Goal: Task Accomplishment & Management: Manage account settings

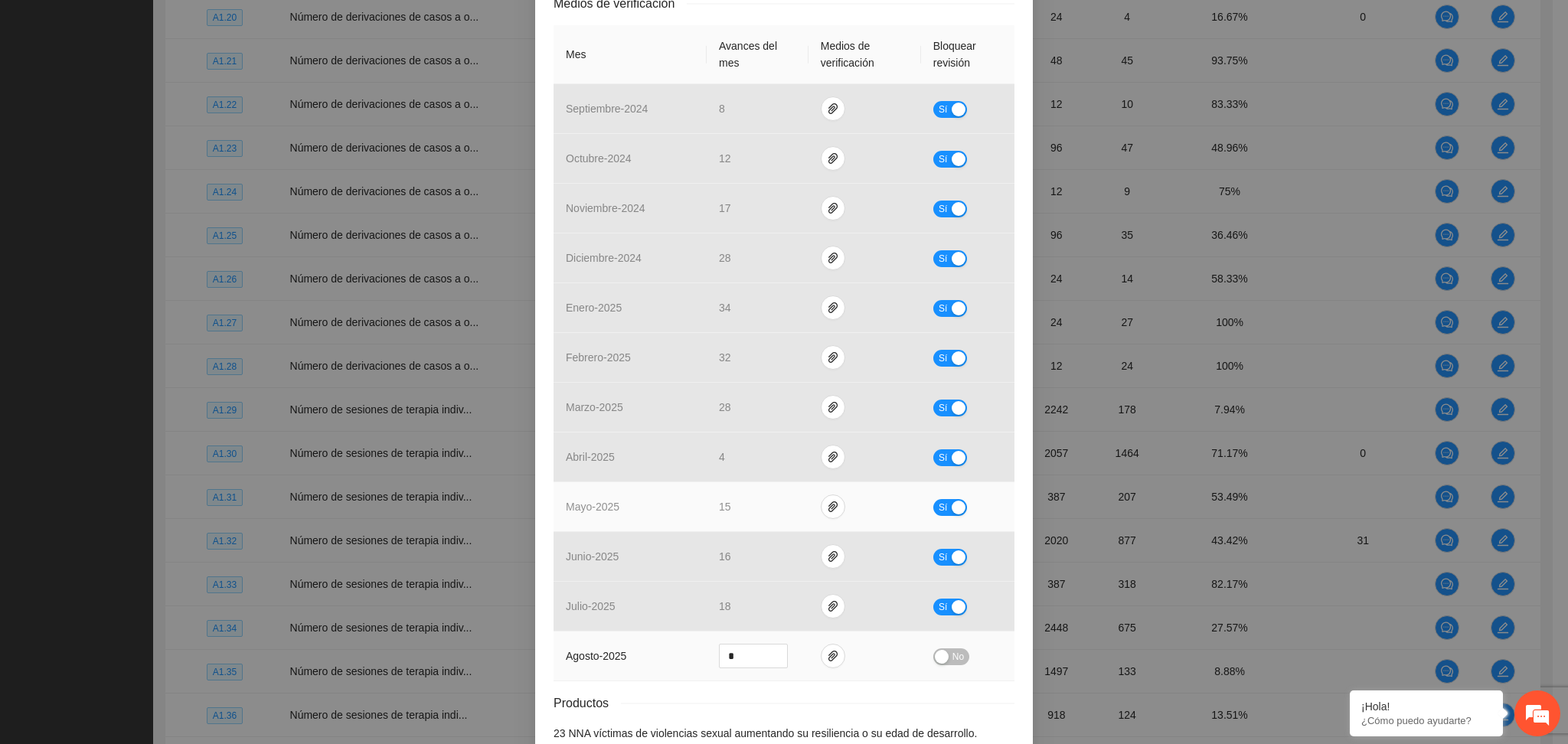
scroll to position [435, 0]
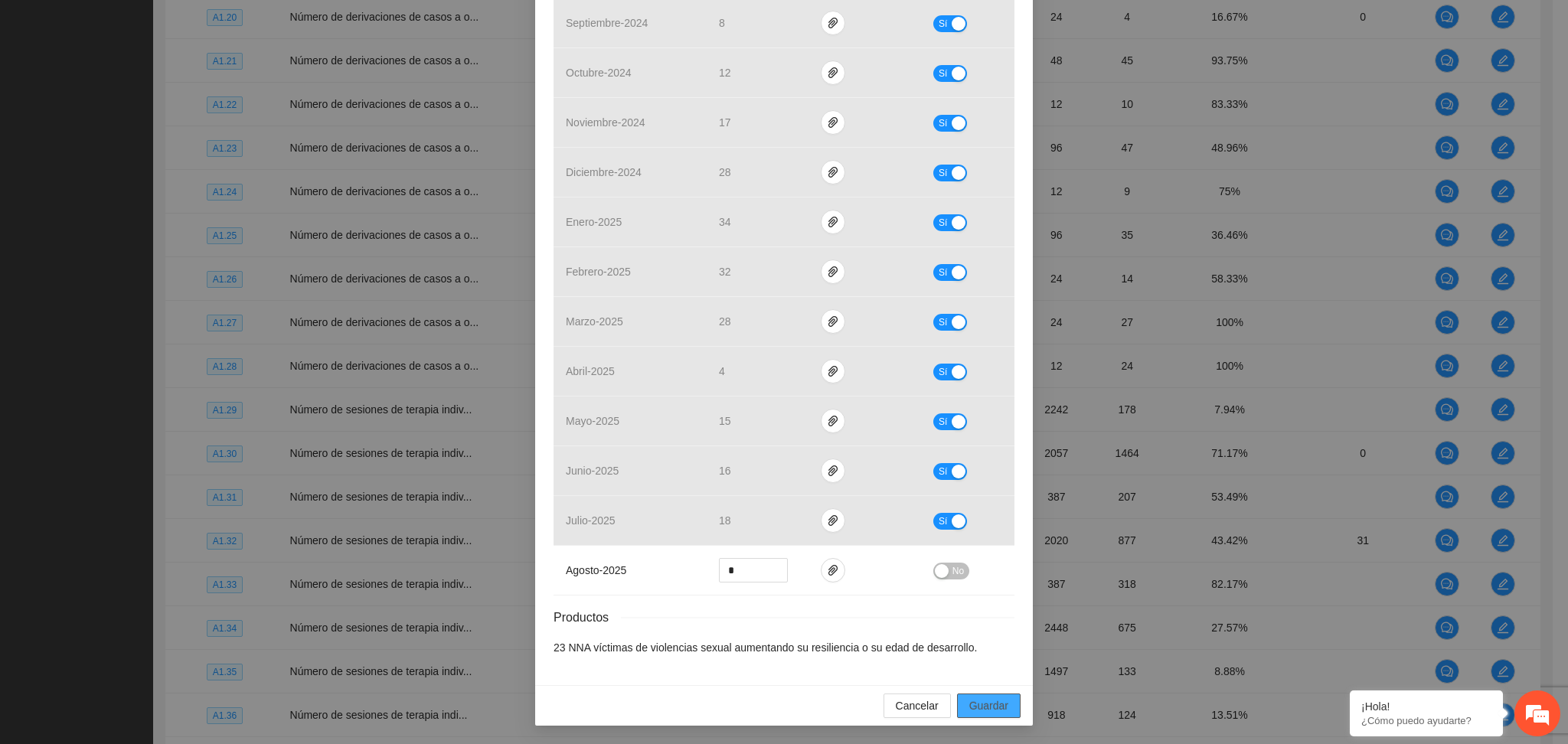
click at [974, 701] on span "Guardar" at bounding box center [989, 705] width 39 height 17
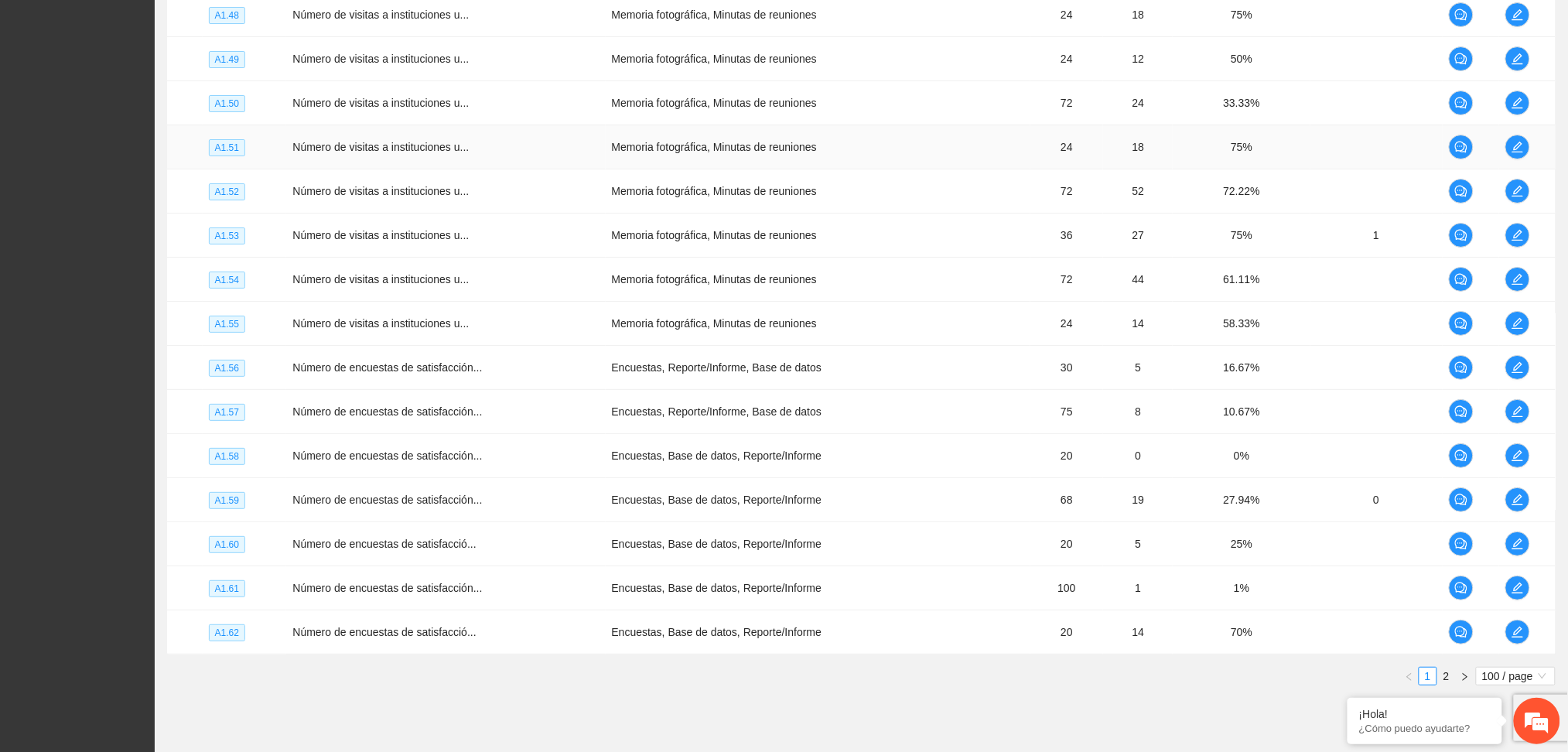
scroll to position [4176, 0]
click at [1450, 680] on link "2" at bounding box center [1447, 675] width 17 height 17
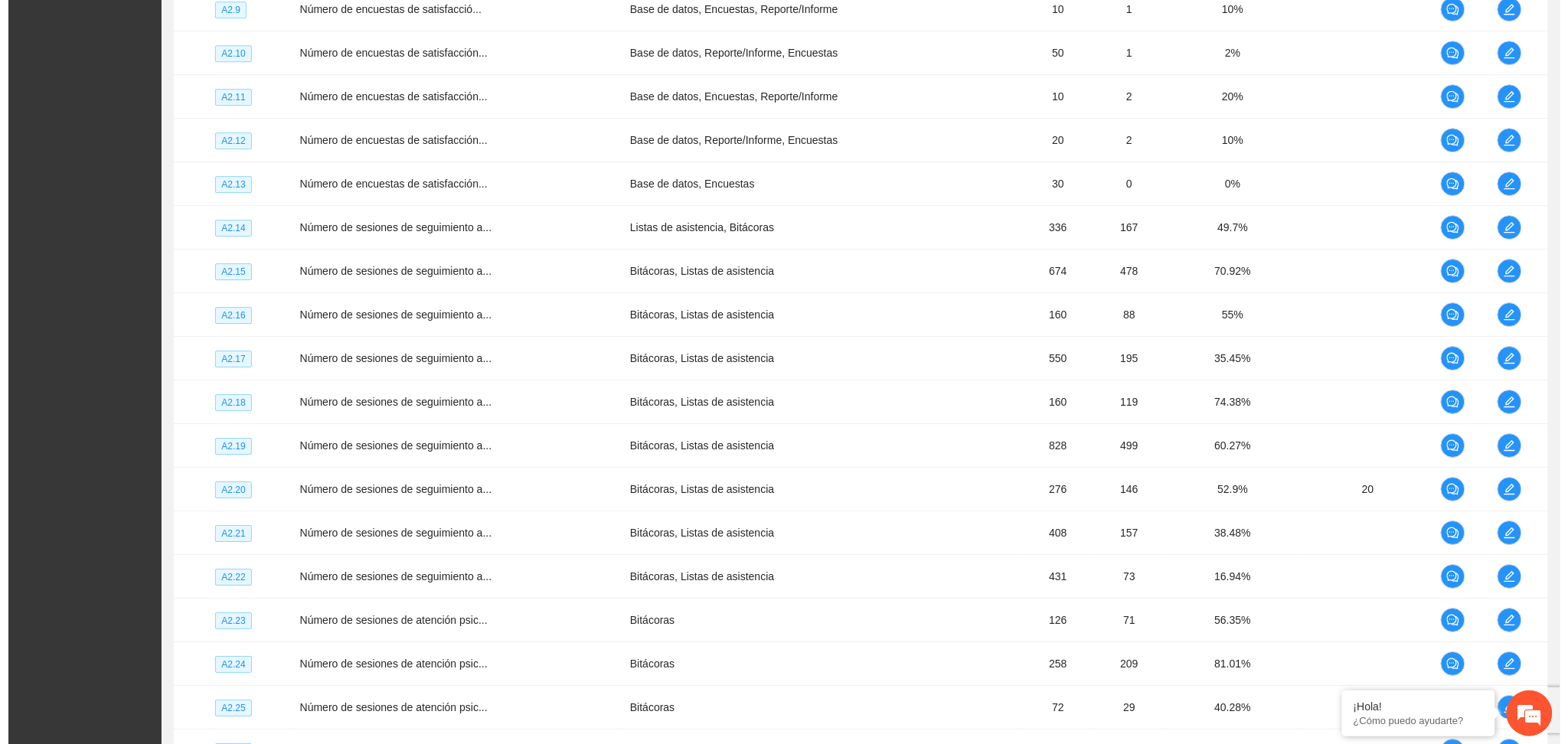
scroll to position [1581, 0]
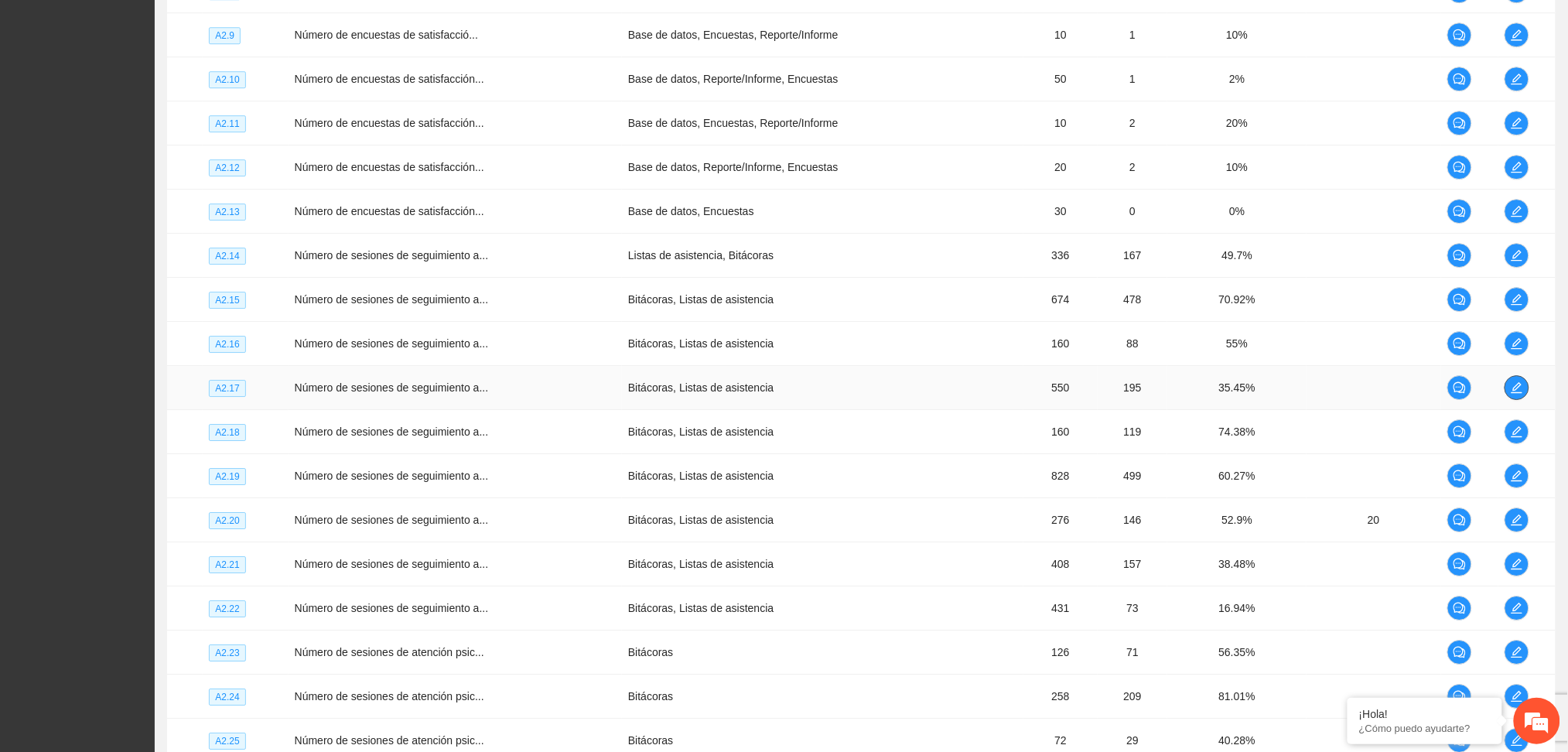
click at [1525, 381] on button "button" at bounding box center [1517, 387] width 25 height 25
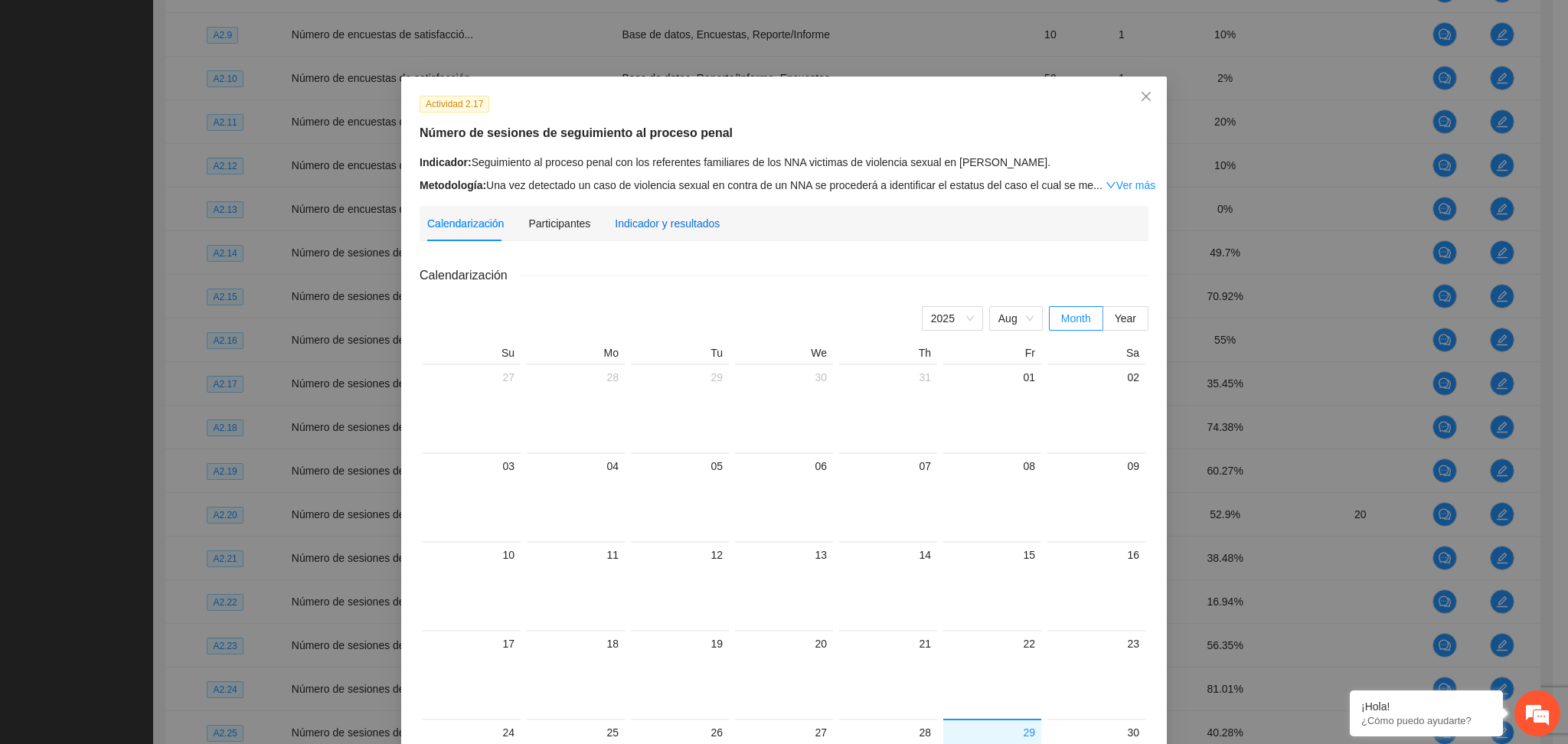
click at [645, 224] on div "Indicador y resultados" at bounding box center [667, 223] width 105 height 17
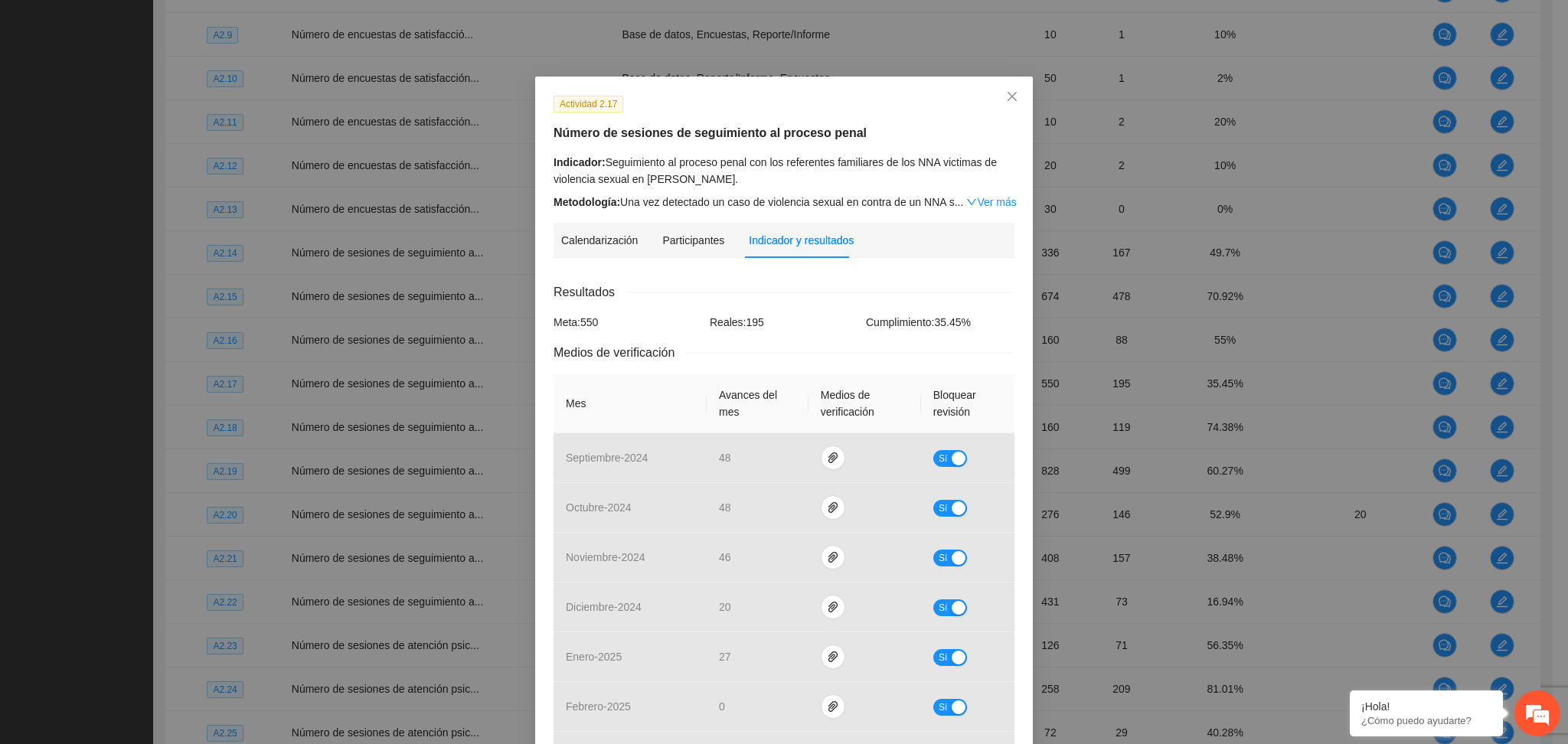
click at [719, 102] on div "Actividad 2.17" at bounding box center [784, 103] width 473 height 17
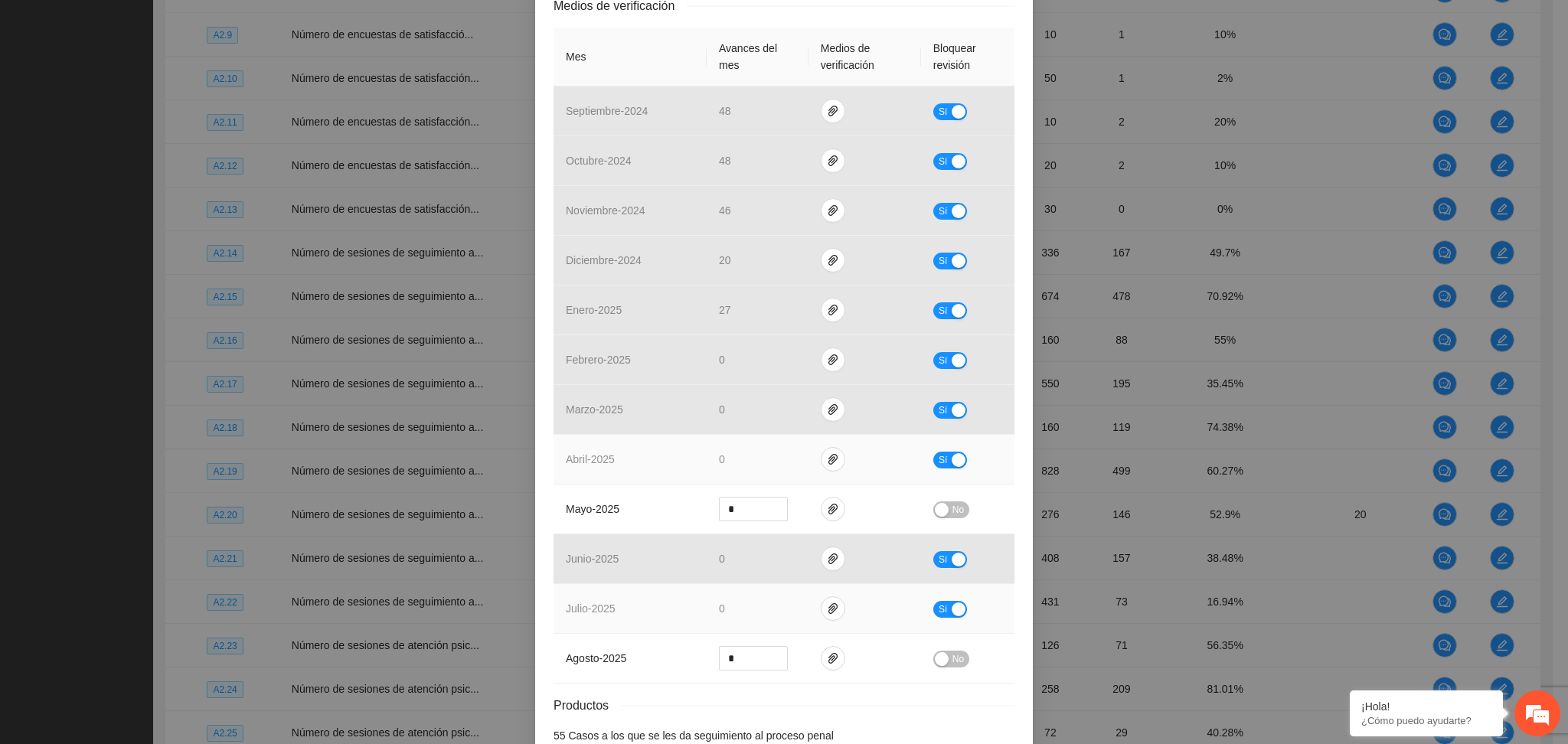
scroll to position [408, 0]
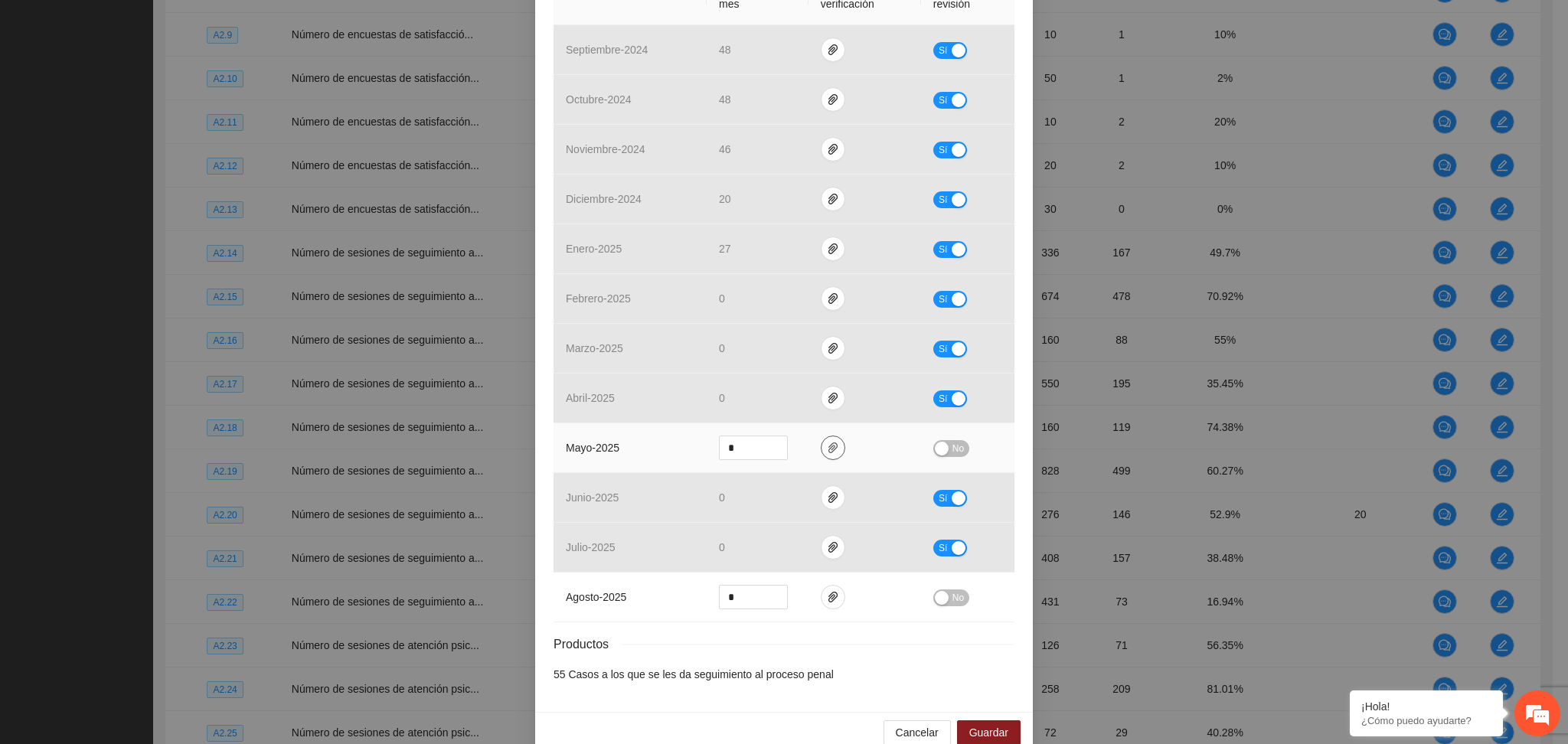
click at [821, 455] on button "button" at bounding box center [833, 448] width 25 height 25
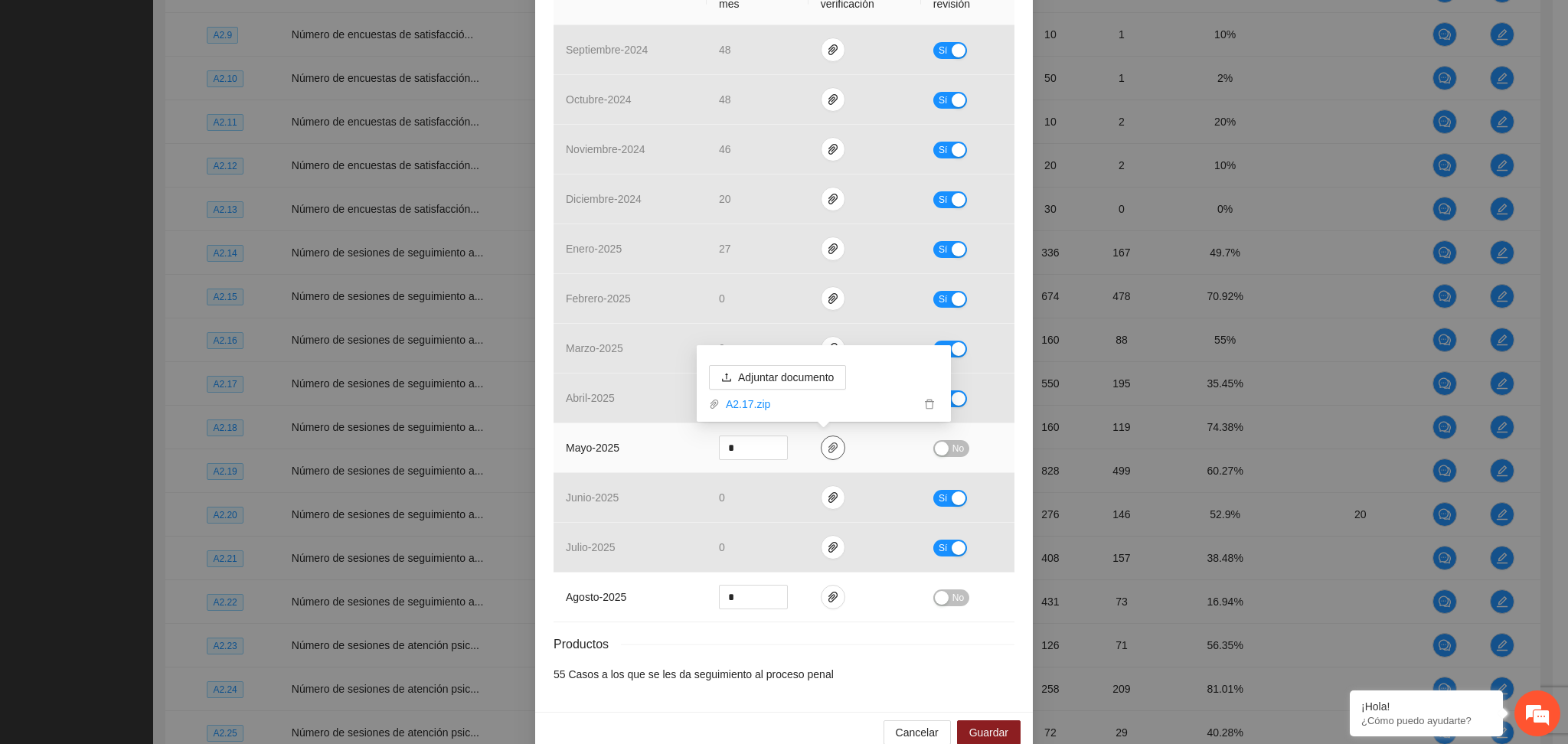
click at [821, 455] on button "button" at bounding box center [833, 448] width 25 height 25
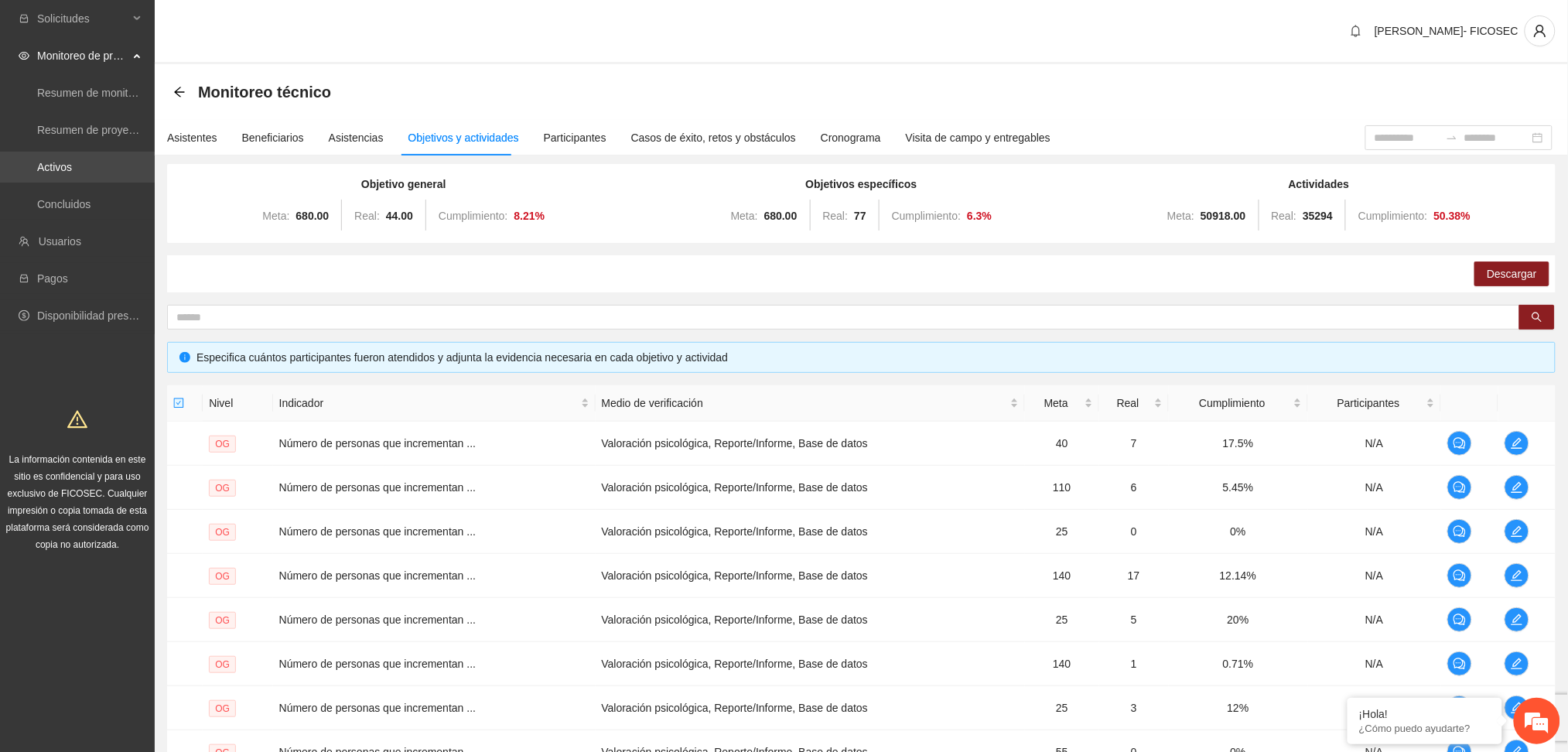
click at [72, 162] on link "Activos" at bounding box center [54, 167] width 34 height 12
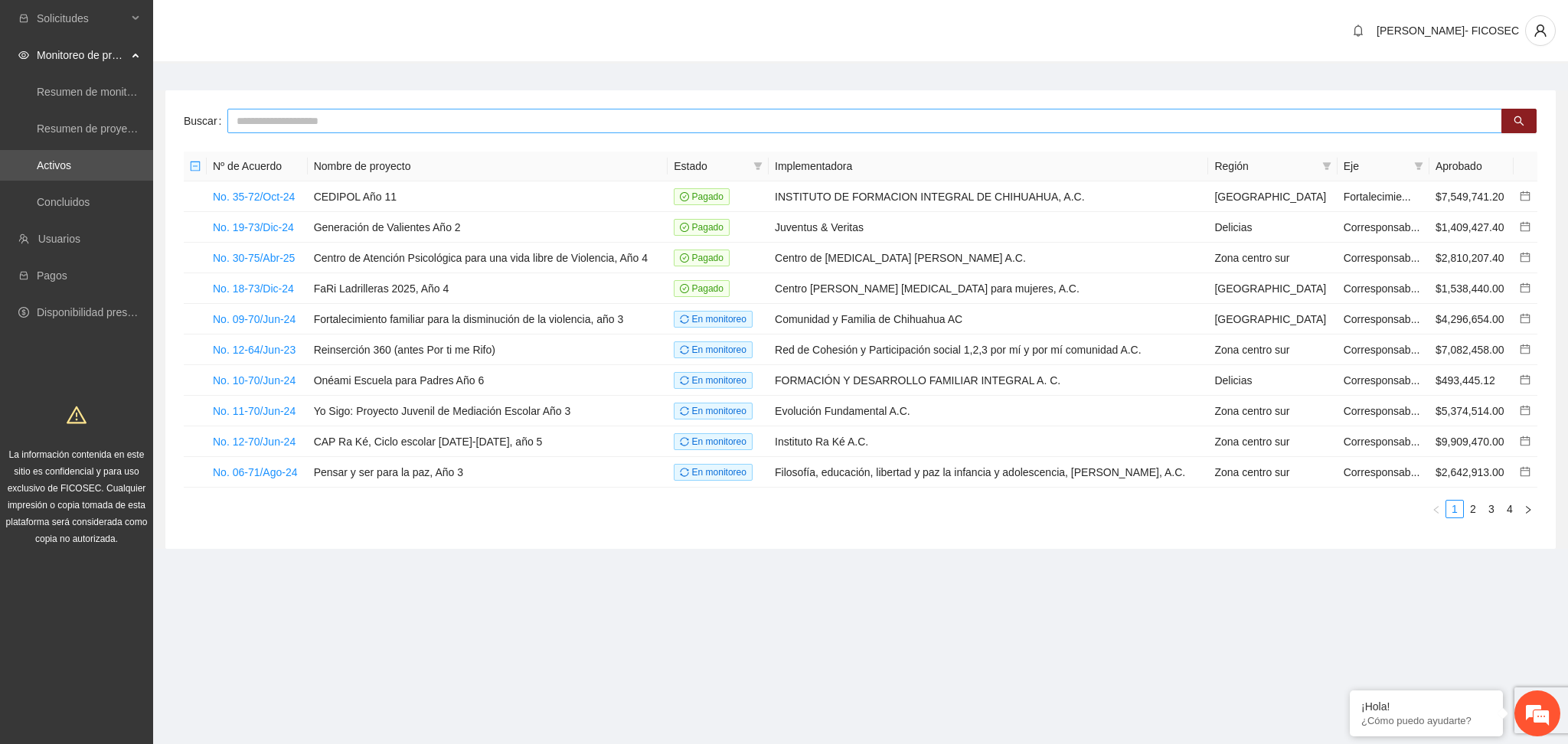
click at [264, 116] on input "text" at bounding box center [864, 121] width 1274 height 25
type input "*****"
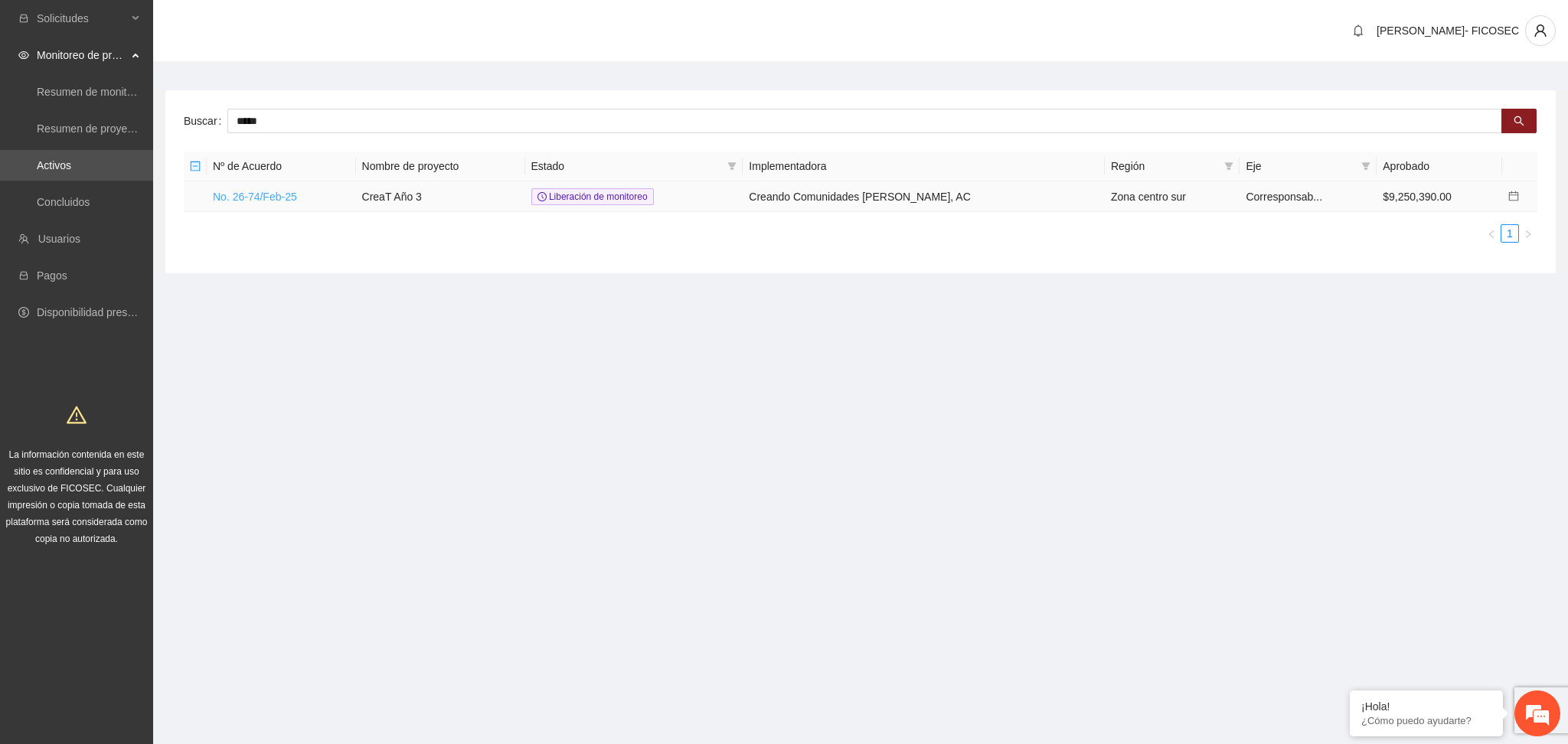
click at [253, 196] on link "No. 26-74/Feb-25" at bounding box center [254, 196] width 84 height 12
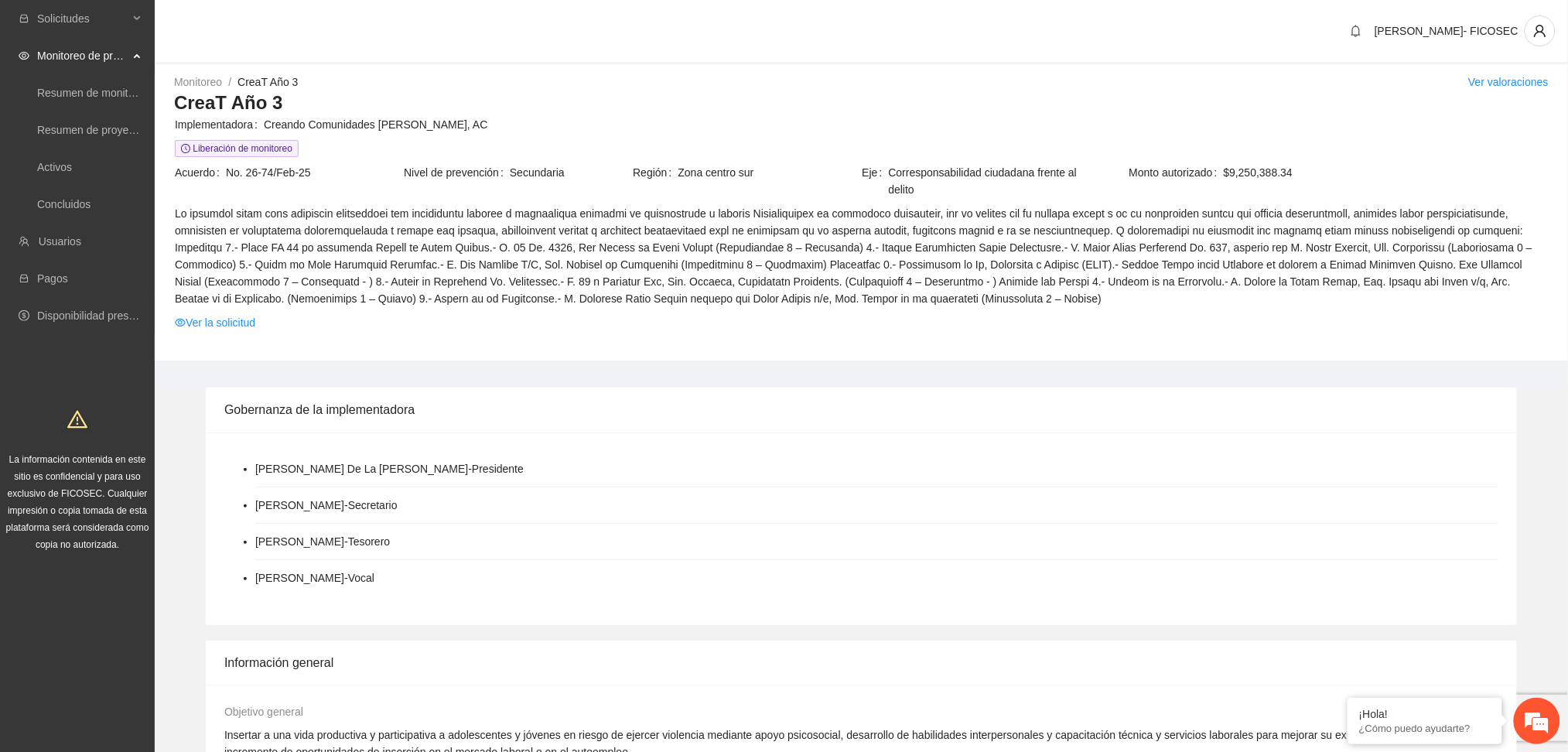
click at [113, 53] on span "Monitoreo de proyectos" at bounding box center [83, 55] width 91 height 31
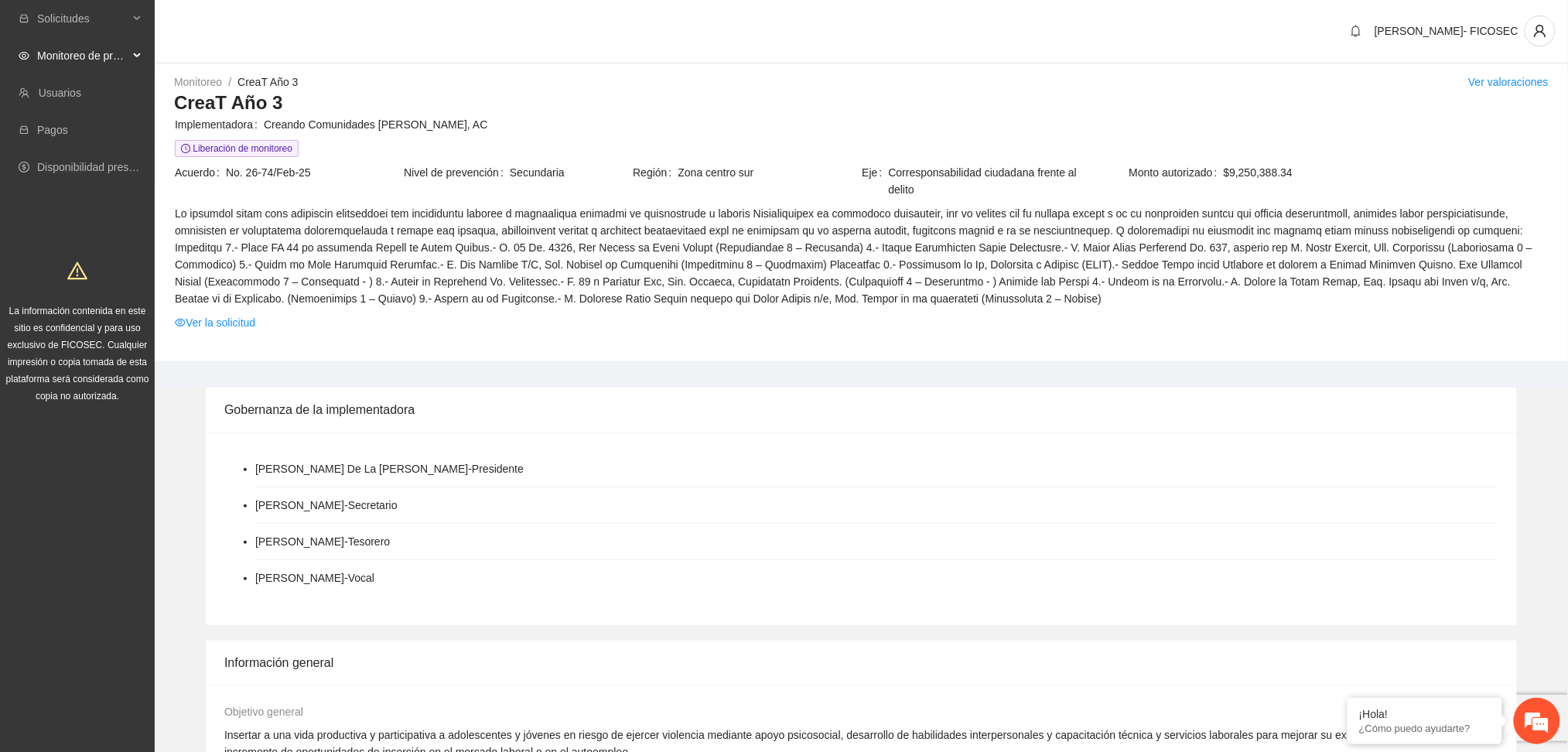
click at [113, 53] on span "Monitoreo de proyectos" at bounding box center [83, 55] width 91 height 31
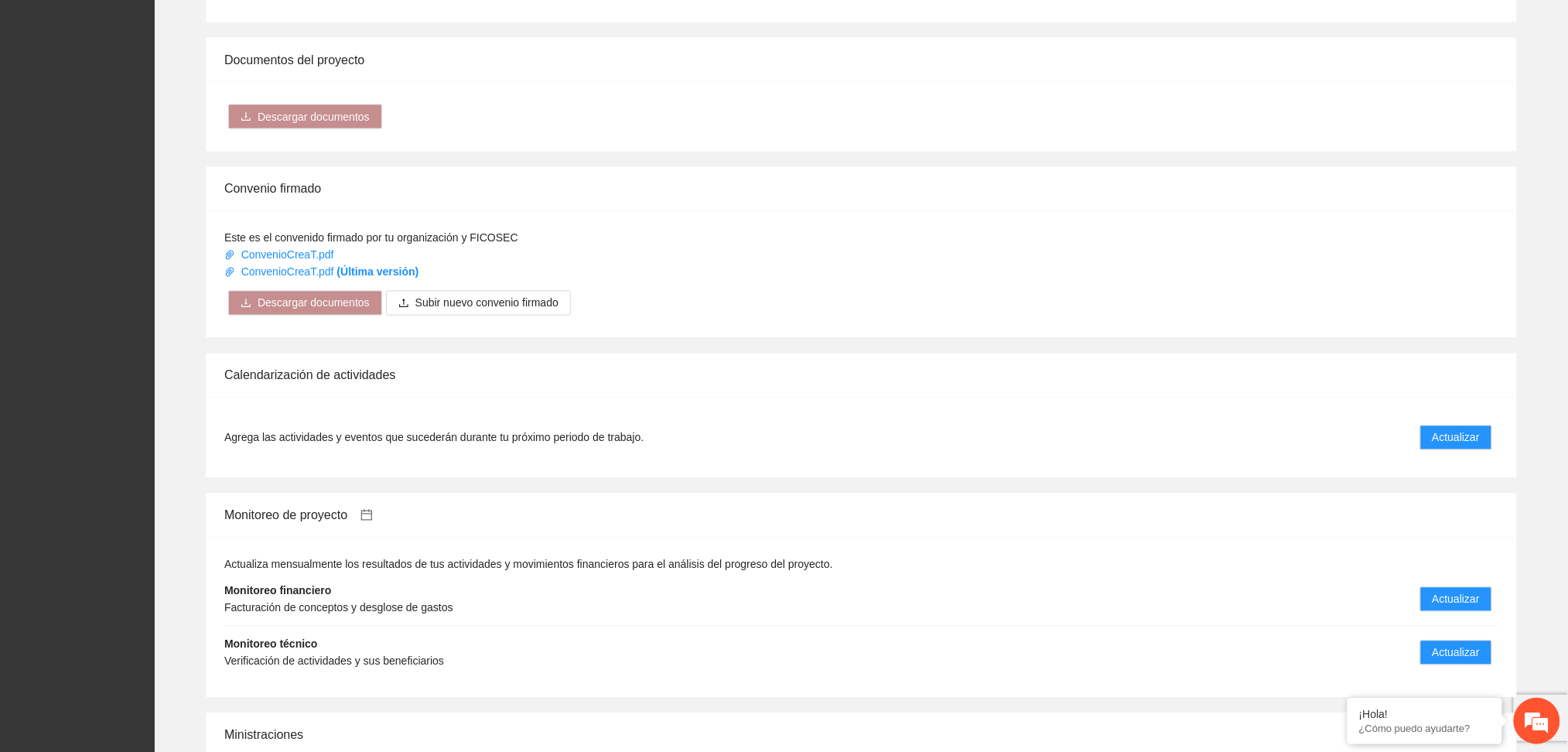
scroll to position [1237, 0]
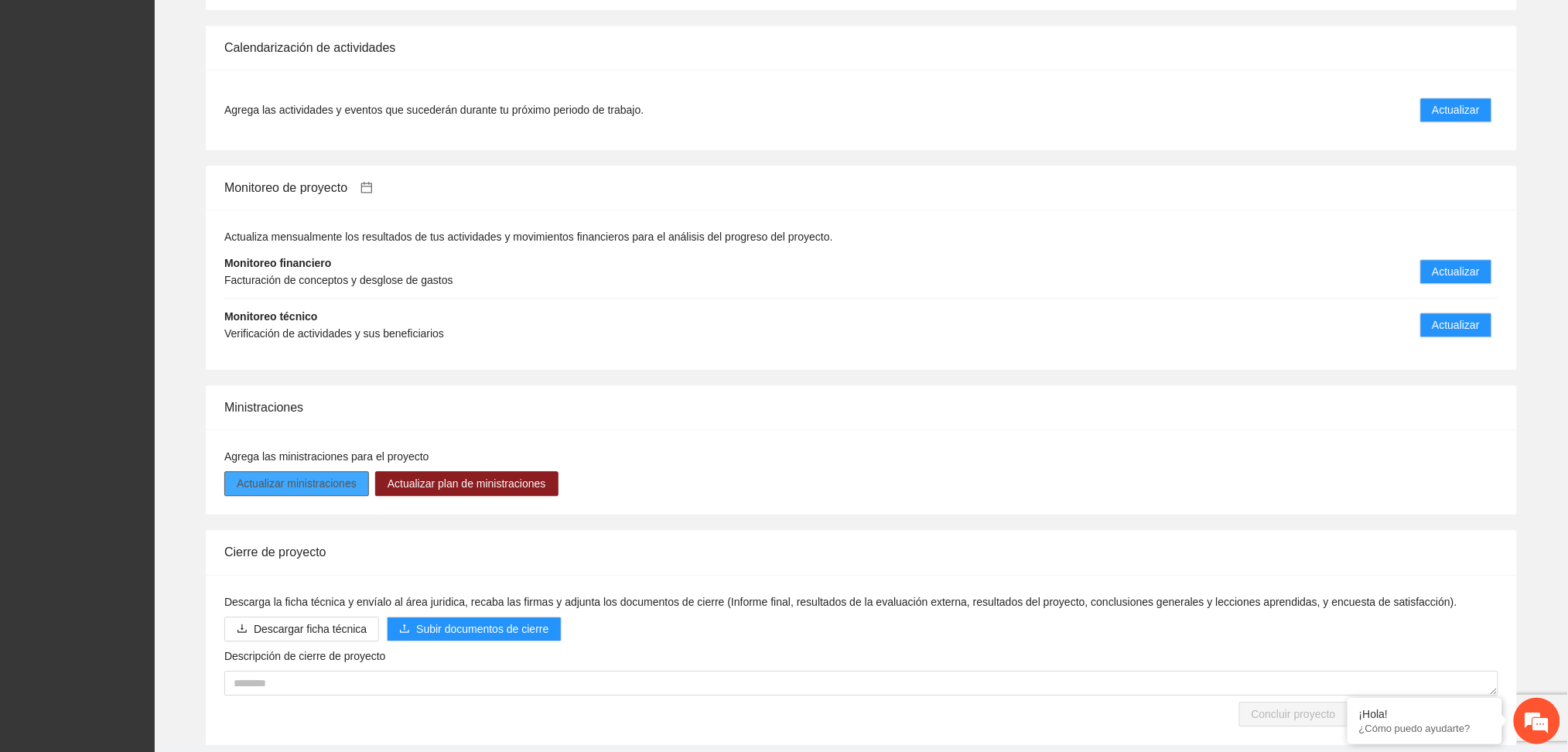
click at [324, 486] on span "Actualizar ministraciones" at bounding box center [296, 483] width 120 height 17
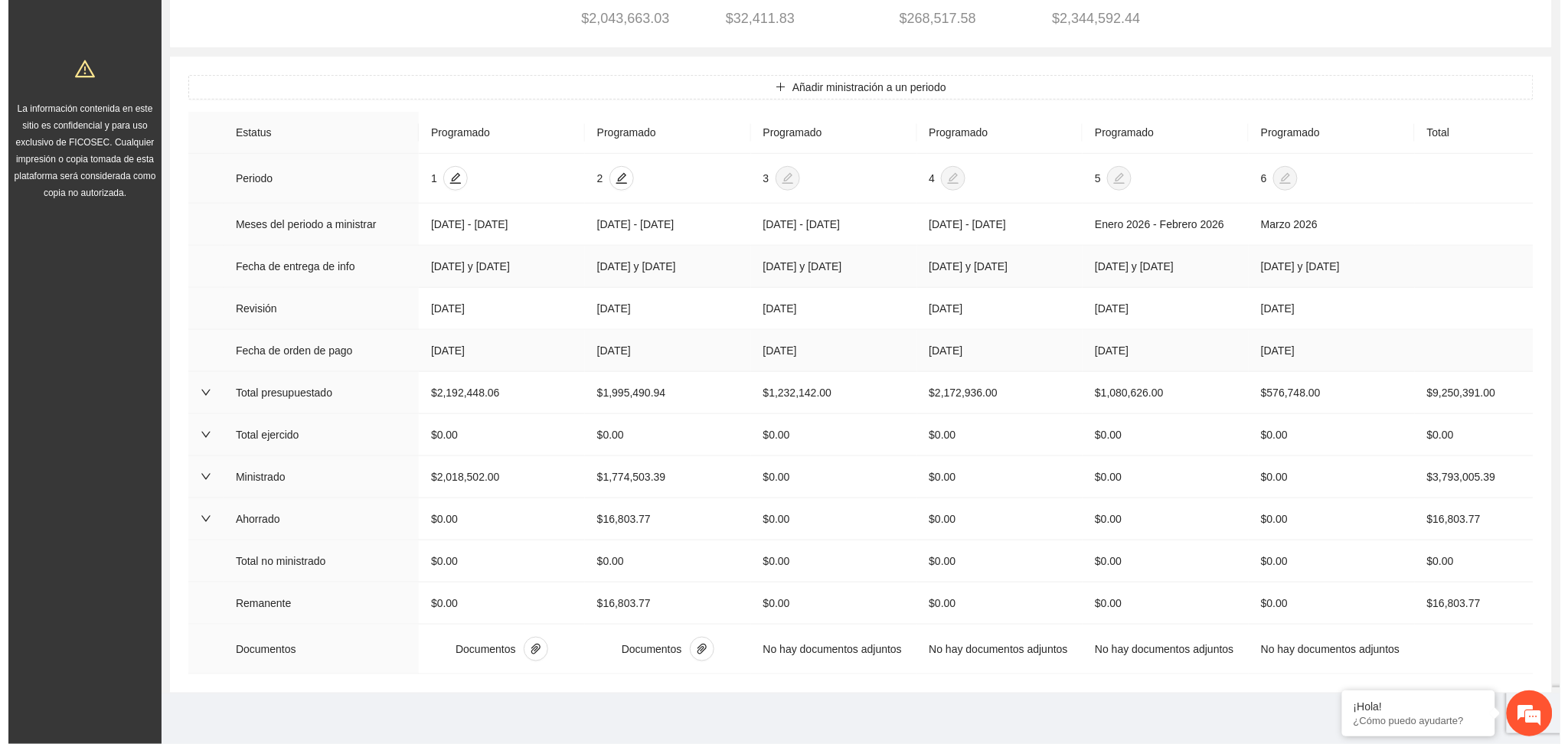
scroll to position [379, 0]
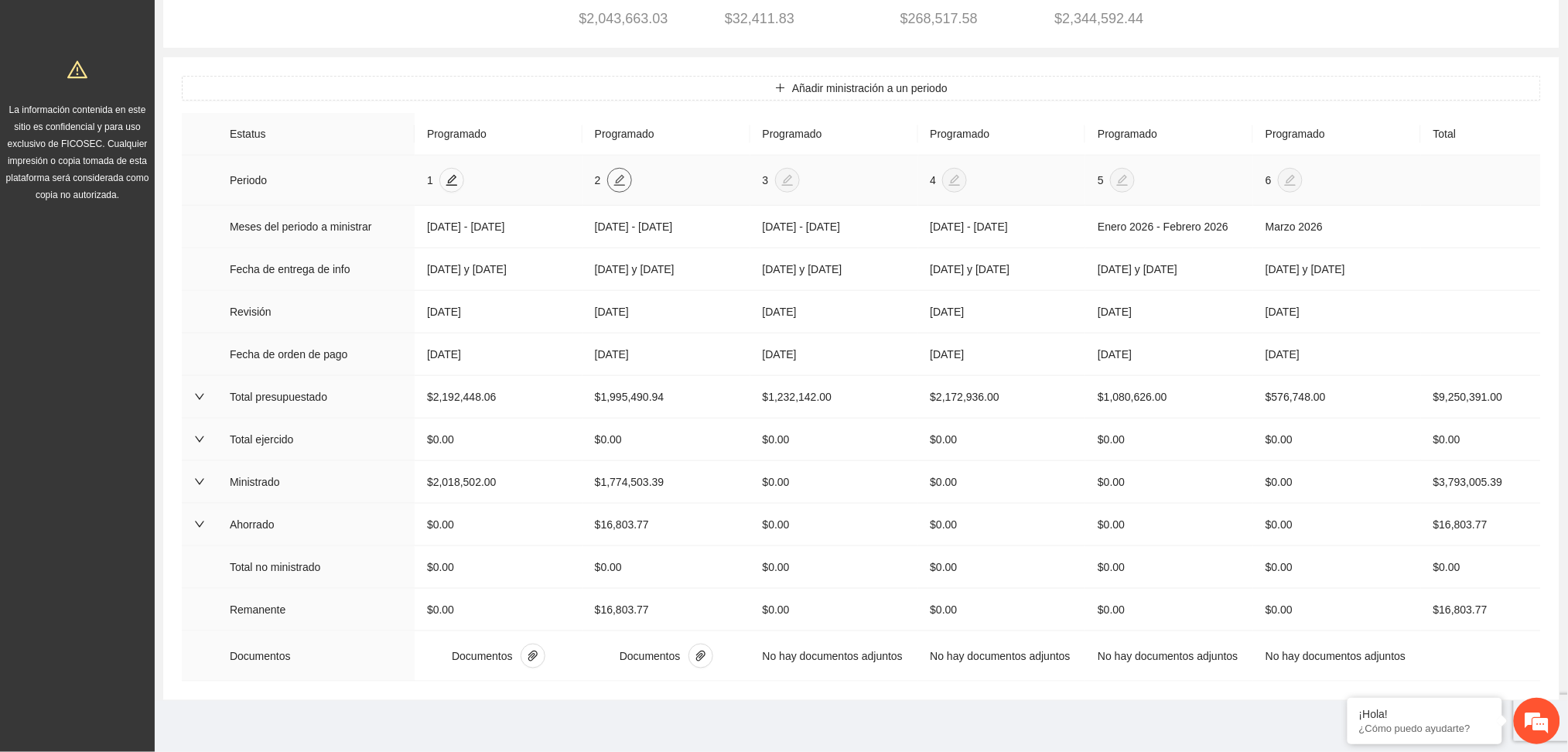
click at [615, 174] on icon "edit" at bounding box center [619, 180] width 12 height 12
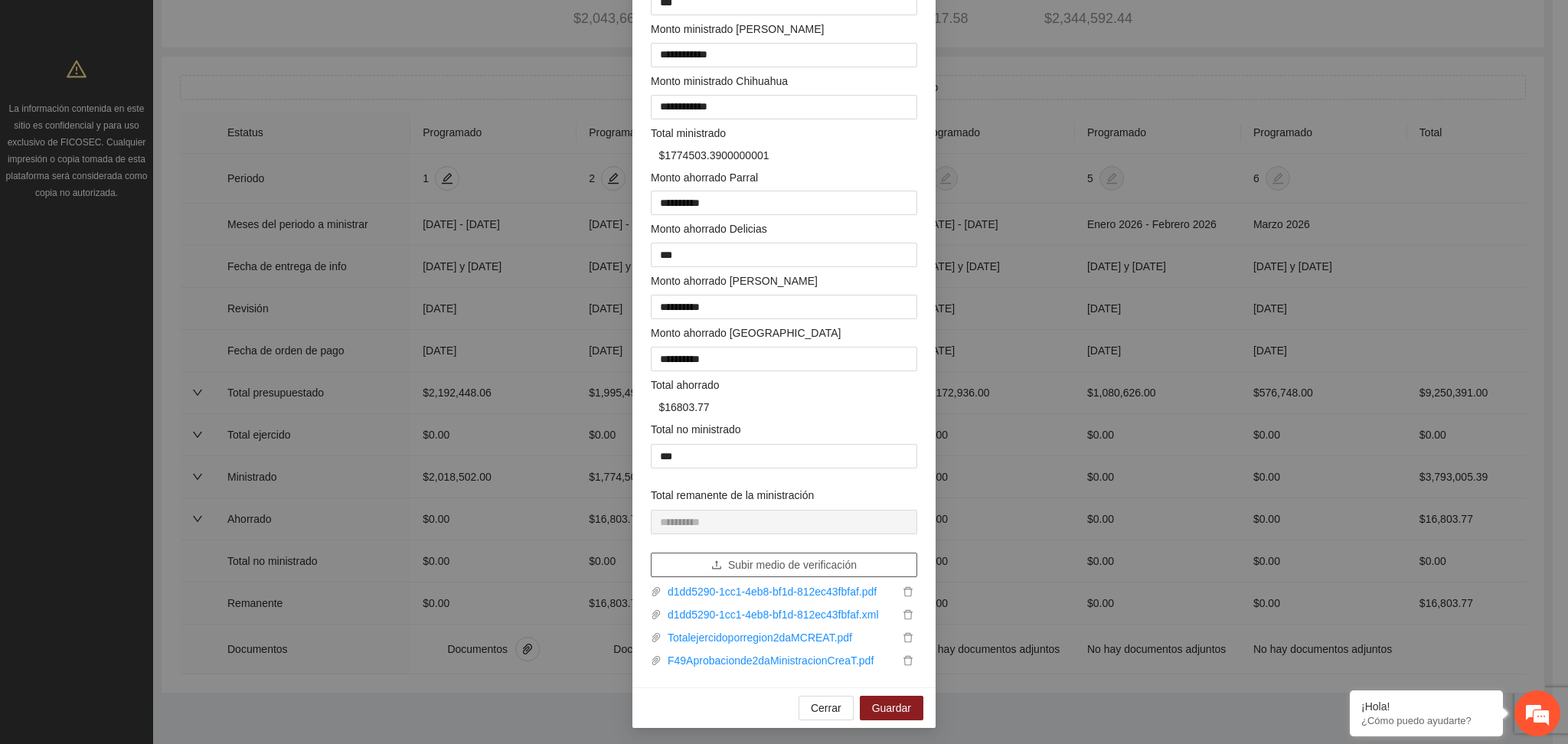
scroll to position [421, 0]
click at [710, 586] on link "d1dd5290-1cc1-4eb8-bf1d-812ec43fbfaf.pdf" at bounding box center [780, 589] width 238 height 17
click at [716, 634] on link "Totalejercidoporregion2daMCREAT.pdf" at bounding box center [780, 634] width 238 height 17
